Goal: Check status: Check status

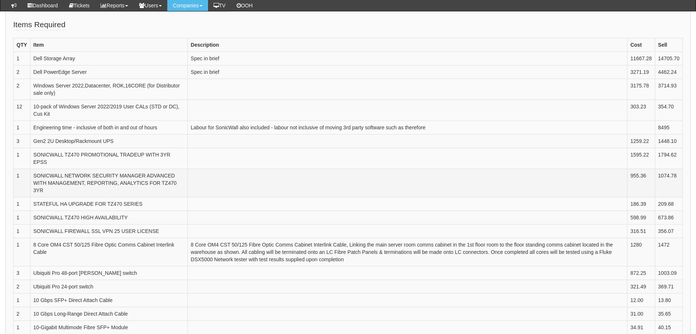
scroll to position [296, 0]
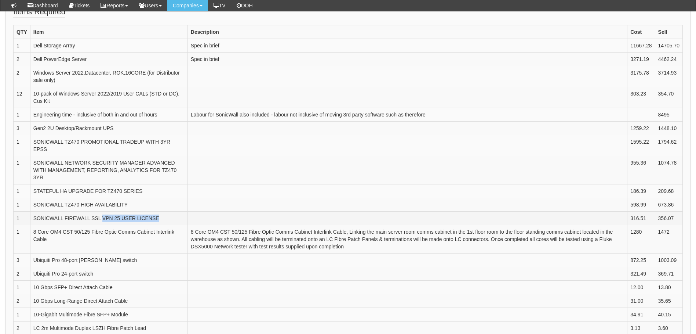
drag, startPoint x: 160, startPoint y: 226, endPoint x: 102, endPoint y: 227, distance: 57.7
click at [102, 225] on td "SONICWALL FIREWALL SSL VPN 25 USER LICENSE" at bounding box center [108, 218] width 157 height 14
click at [149, 225] on td "SONICWALL FIREWALL SSL VPN 25 USER LICENSE" at bounding box center [108, 218] width 157 height 14
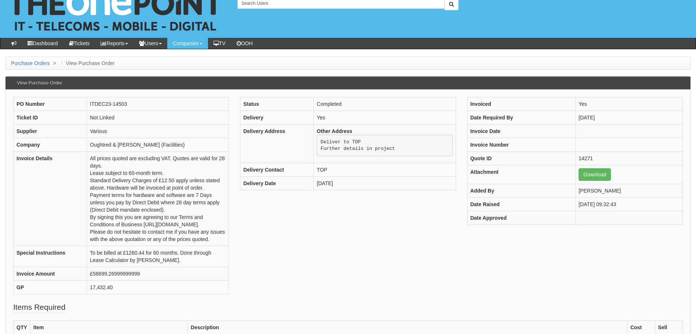
scroll to position [0, 0]
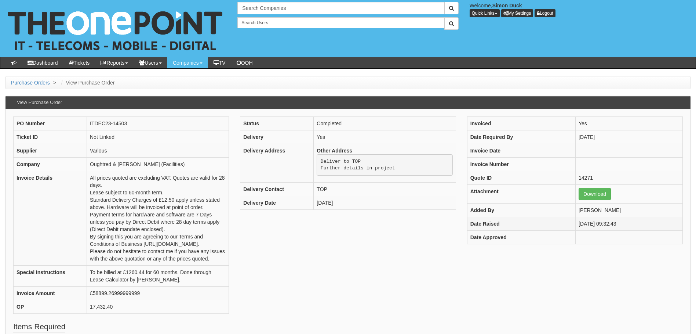
drag, startPoint x: 626, startPoint y: 224, endPoint x: 571, endPoint y: 229, distance: 55.7
click at [576, 229] on td "[DATE] 09:32:43" at bounding box center [629, 224] width 107 height 14
drag, startPoint x: 571, startPoint y: 229, endPoint x: 634, endPoint y: 224, distance: 64.1
click at [634, 224] on td "[DATE] 09:32:43" at bounding box center [629, 224] width 107 height 14
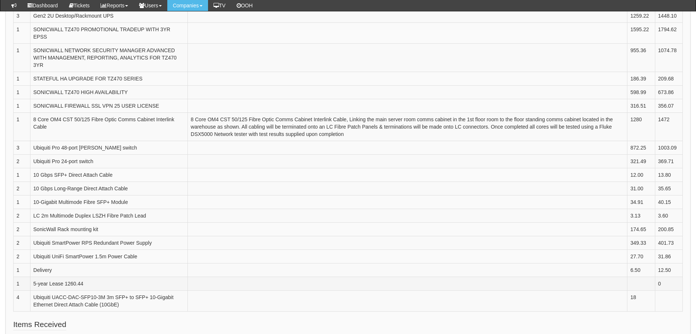
scroll to position [404, 0]
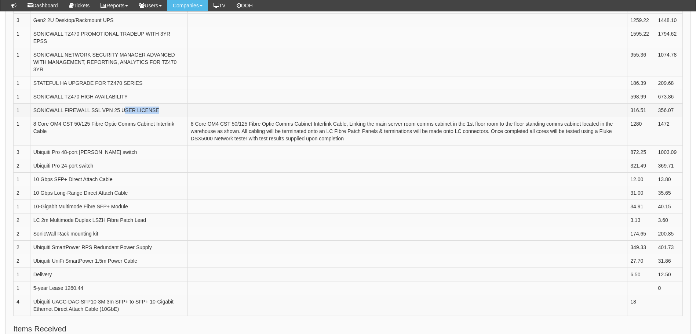
drag, startPoint x: 159, startPoint y: 115, endPoint x: 127, endPoint y: 116, distance: 32.0
click at [127, 116] on td "SONICWALL FIREWALL SSL VPN 25 USER LICENSE" at bounding box center [108, 111] width 157 height 14
click at [81, 116] on td "SONICWALL FIREWALL SSL VPN 25 USER LICENSE" at bounding box center [108, 111] width 157 height 14
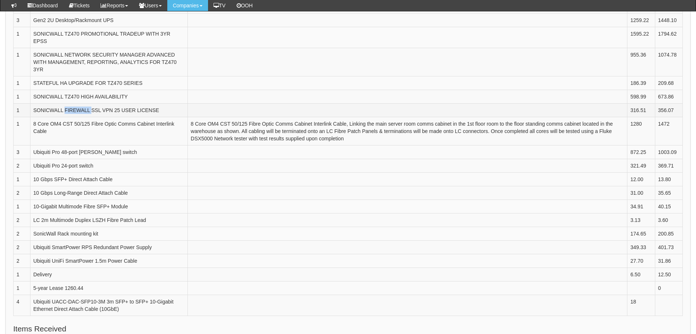
click at [81, 116] on td "SONICWALL FIREWALL SSL VPN 25 USER LICENSE" at bounding box center [108, 111] width 157 height 14
drag, startPoint x: 81, startPoint y: 116, endPoint x: 146, endPoint y: 117, distance: 65.7
click at [137, 117] on td "SONICWALL FIREWALL SSL VPN 25 USER LICENSE" at bounding box center [108, 111] width 157 height 14
click at [166, 115] on td "SONICWALL FIREWALL SSL VPN 25 USER LICENSE" at bounding box center [108, 111] width 157 height 14
drag, startPoint x: 161, startPoint y: 117, endPoint x: 15, endPoint y: 120, distance: 146.1
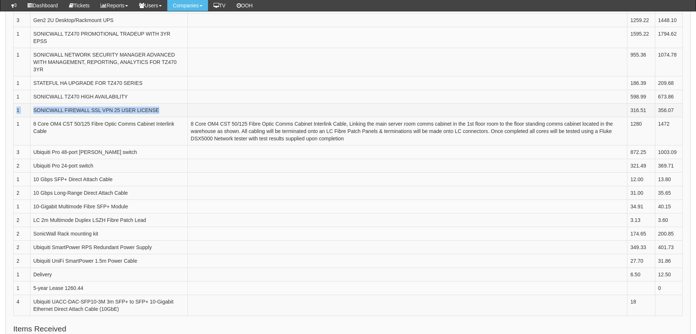
click at [15, 117] on tr "1 SONICWALL FIREWALL SSL VPN 25 USER LICENSE 316.51 356.07" at bounding box center [349, 111] width 670 height 14
click at [138, 115] on td "SONICWALL FIREWALL SSL VPN 25 USER LICENSE" at bounding box center [108, 111] width 157 height 14
drag, startPoint x: 160, startPoint y: 117, endPoint x: 14, endPoint y: 117, distance: 146.5
click at [14, 117] on tr "1 SONICWALL FIREWALL SSL VPN 25 USER LICENSE 316.51 356.07" at bounding box center [349, 111] width 670 height 14
click at [174, 115] on td "SONICWALL FIREWALL SSL VPN 25 USER LICENSE" at bounding box center [108, 111] width 157 height 14
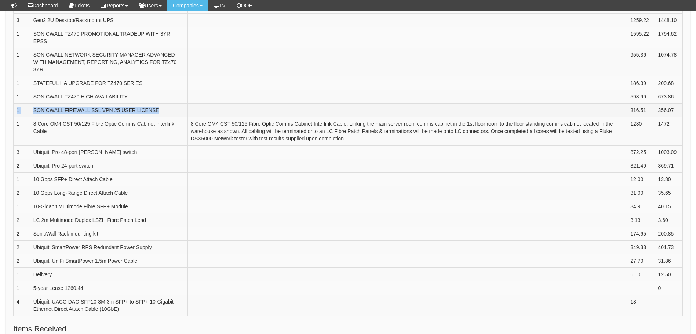
drag, startPoint x: 166, startPoint y: 119, endPoint x: 15, endPoint y: 116, distance: 150.6
click at [15, 116] on tr "1 SONICWALL FIREWALL SSL VPN 25 USER LICENSE 316.51 356.07" at bounding box center [349, 111] width 670 height 14
click at [172, 117] on td "SONICWALL FIREWALL SSL VPN 25 USER LICENSE" at bounding box center [108, 111] width 157 height 14
drag, startPoint x: 162, startPoint y: 119, endPoint x: 14, endPoint y: 122, distance: 147.2
click at [14, 117] on tr "1 SONICWALL FIREWALL SSL VPN 25 USER LICENSE 316.51 356.07" at bounding box center [349, 111] width 670 height 14
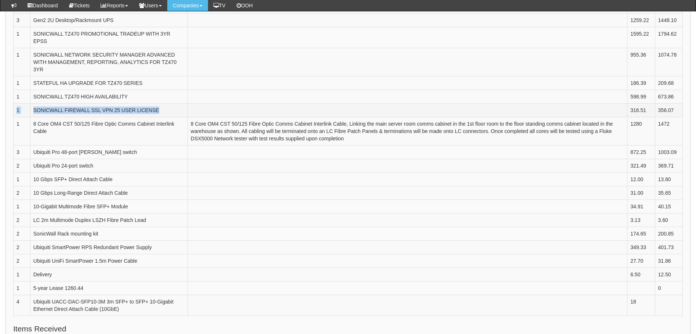
click at [179, 117] on td "SONICWALL FIREWALL SSL VPN 25 USER LICENSE" at bounding box center [108, 111] width 157 height 14
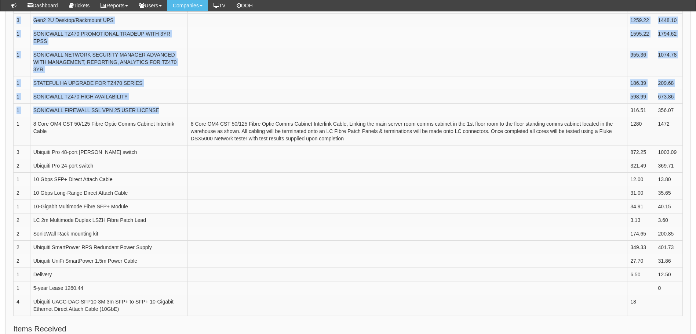
drag, startPoint x: 173, startPoint y: 118, endPoint x: 10, endPoint y: 118, distance: 163.0
click at [10, 118] on div "PO Number ITDEC23-14503 Ticket ID Not Linked Supplier Various Company Oughtred …" at bounding box center [348, 326] width 685 height 1281
drag, startPoint x: 10, startPoint y: 118, endPoint x: 143, endPoint y: 115, distance: 132.6
click at [143, 115] on td "SONICWALL FIREWALL SSL VPN 25 USER LICENSE" at bounding box center [108, 111] width 157 height 14
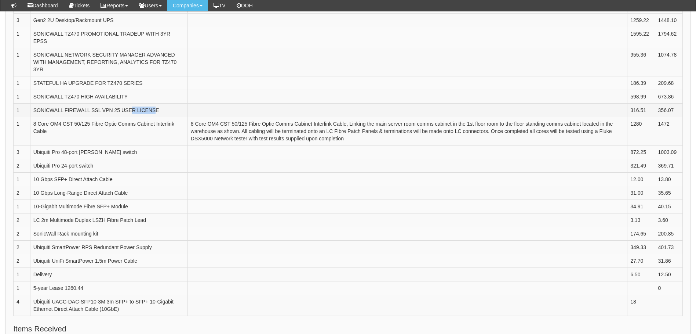
drag, startPoint x: 156, startPoint y: 117, endPoint x: 134, endPoint y: 118, distance: 22.0
click at [134, 117] on td "SONICWALL FIREWALL SSL VPN 25 USER LICENSE" at bounding box center [108, 111] width 157 height 14
drag, startPoint x: 134, startPoint y: 118, endPoint x: 160, endPoint y: 116, distance: 26.9
click at [160, 116] on td "SONICWALL FIREWALL SSL VPN 25 USER LICENSE" at bounding box center [108, 111] width 157 height 14
drag, startPoint x: 160, startPoint y: 116, endPoint x: 15, endPoint y: 119, distance: 145.8
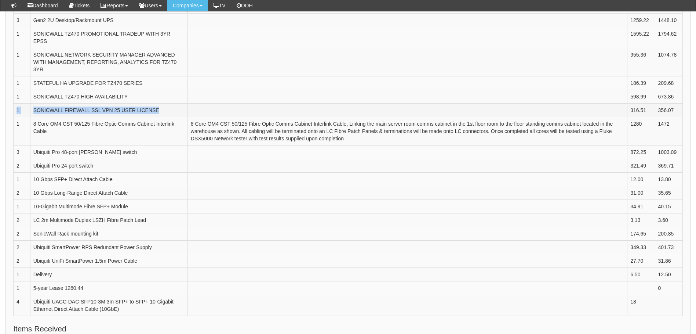
click at [15, 117] on tr "1 SONICWALL FIREWALL SSL VPN 25 USER LICENSE 316.51 356.07" at bounding box center [349, 111] width 670 height 14
click at [169, 115] on td "SONICWALL FIREWALL SSL VPN 25 USER LICENSE" at bounding box center [108, 111] width 157 height 14
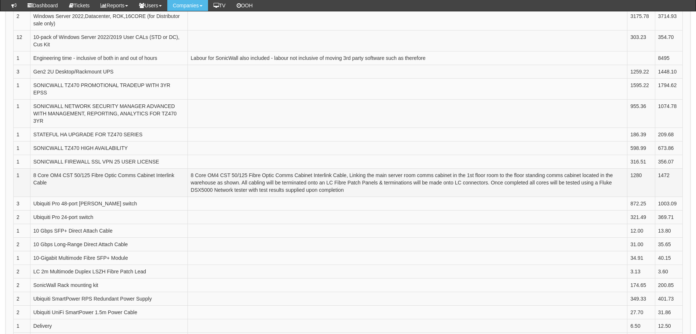
scroll to position [330, 0]
